Goal: Entertainment & Leisure: Consume media (video, audio)

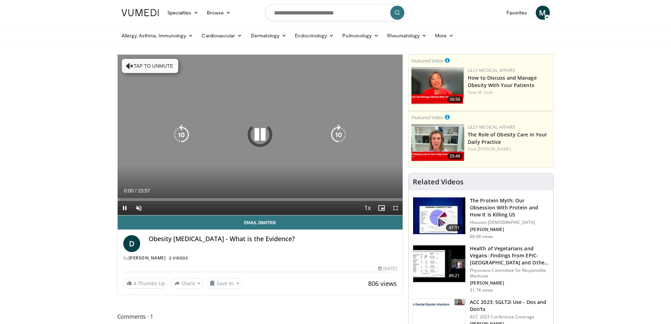
click at [208, 103] on icon "Video Player" at bounding box center [260, 135] width 20 height 20
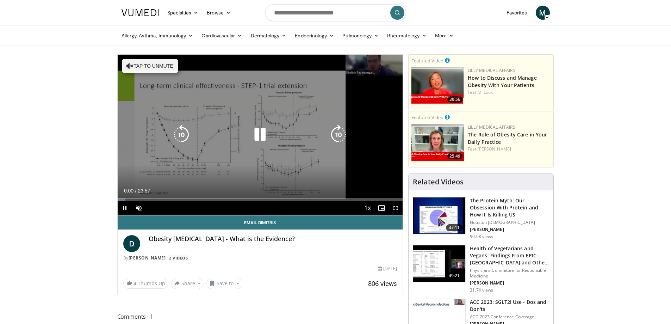
click at [153, 65] on button "Tap to unmute" at bounding box center [150, 66] width 56 height 14
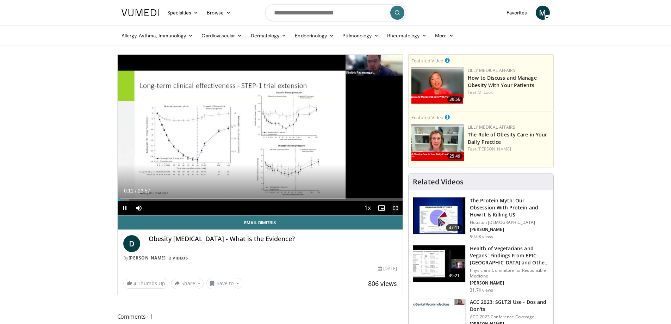
click at [208, 103] on span "Video Player" at bounding box center [395, 208] width 14 height 14
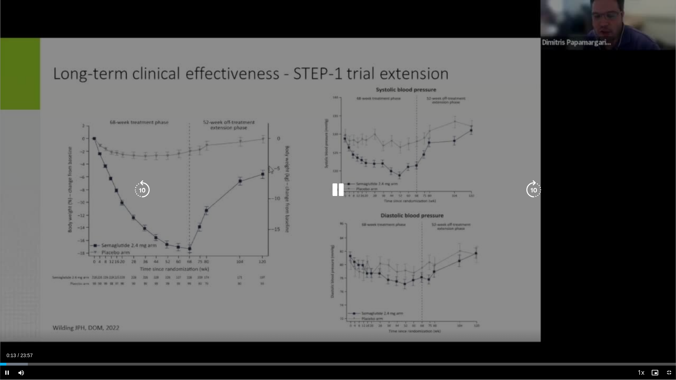
click at [208, 103] on div "10 seconds Tap to unmute" at bounding box center [338, 190] width 676 height 380
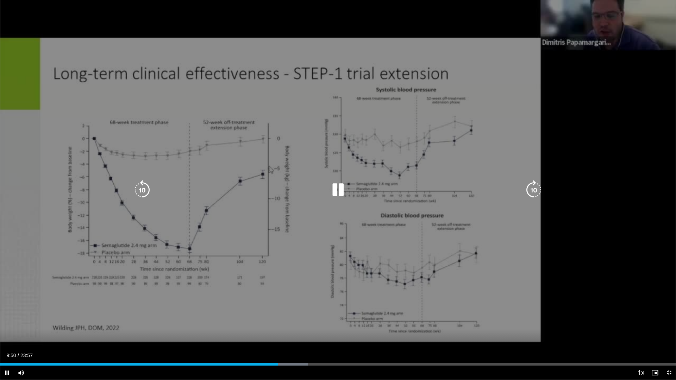
click at [208, 103] on div "10 seconds Tap to unmute" at bounding box center [338, 190] width 676 height 380
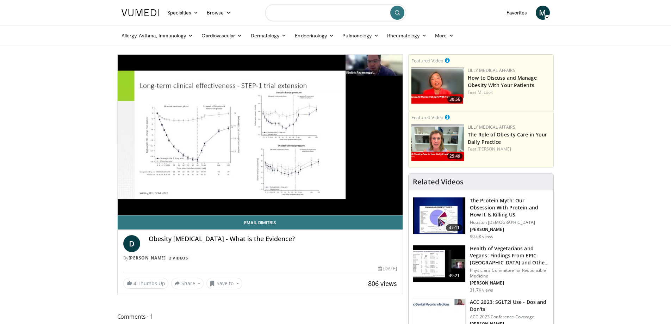
click at [208, 13] on input "Search topics, interventions" at bounding box center [335, 12] width 141 height 17
